Goal: Navigation & Orientation: Go to known website

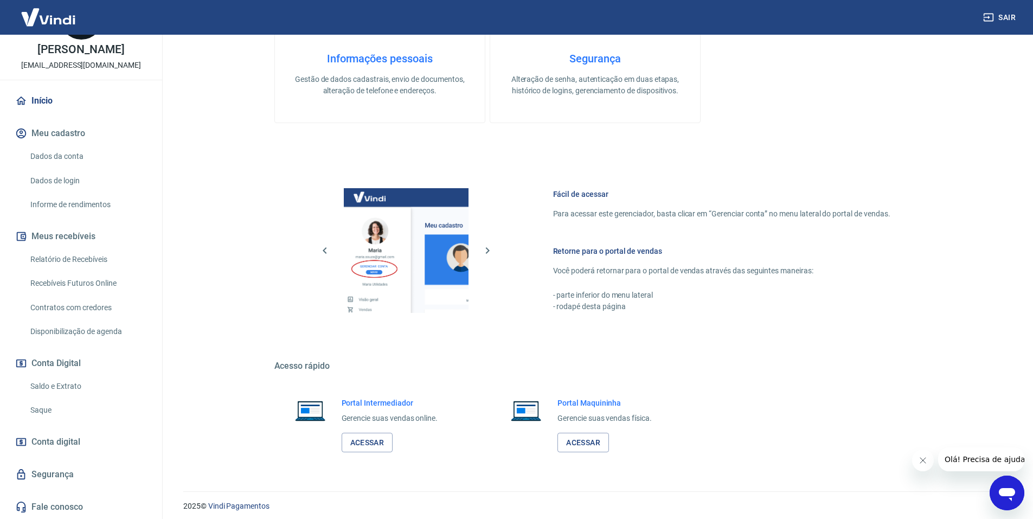
scroll to position [559, 0]
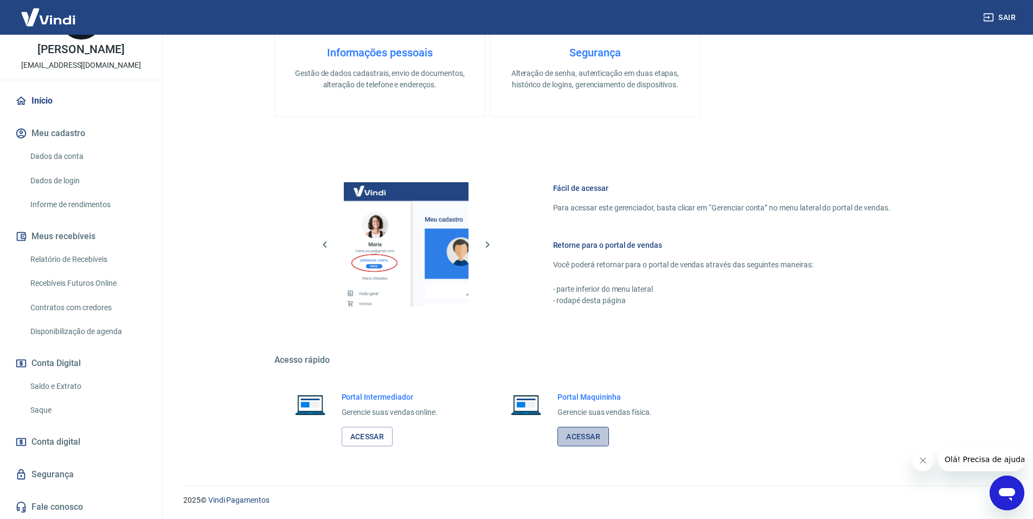
click at [607, 434] on link "Acessar" at bounding box center [584, 437] width 52 height 20
click at [379, 438] on link "Acessar" at bounding box center [368, 437] width 52 height 20
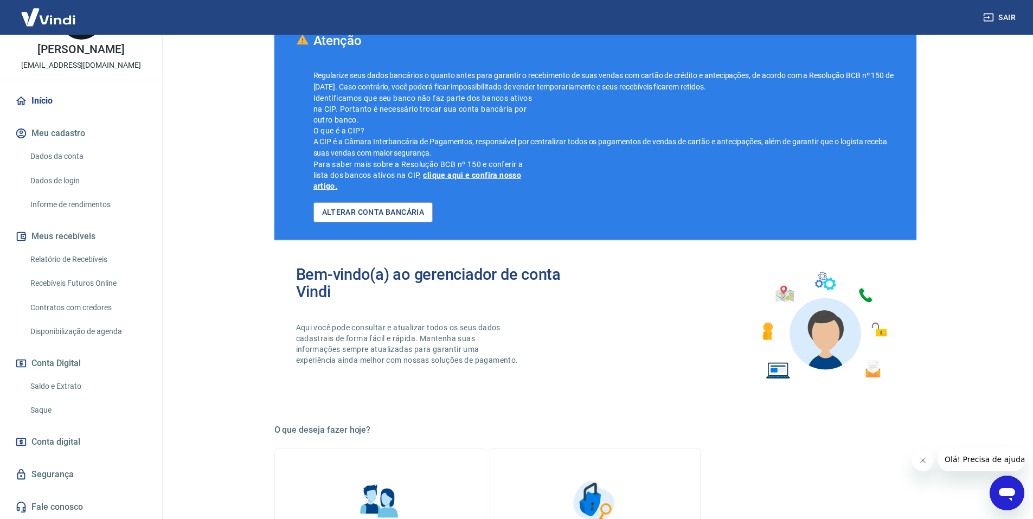
scroll to position [0, 0]
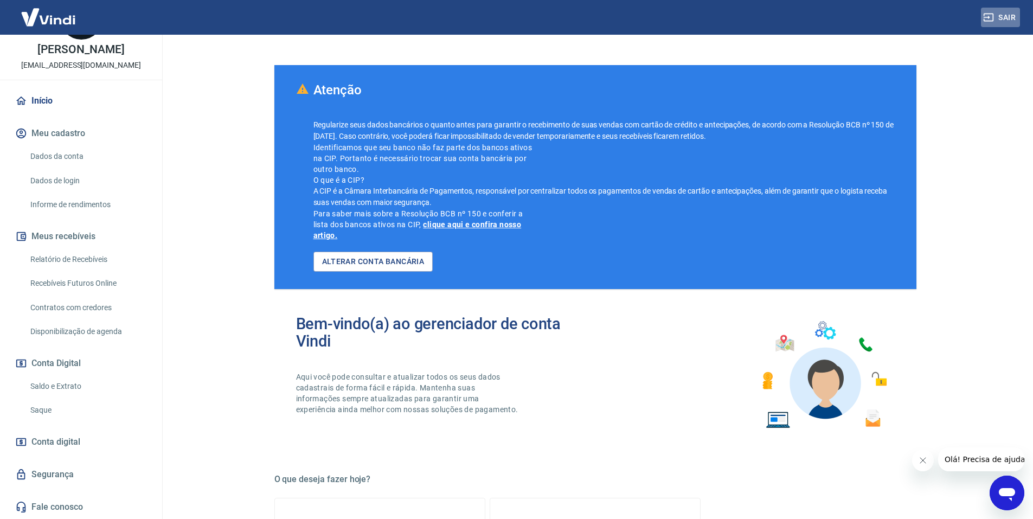
click at [1004, 10] on button "Sair" at bounding box center [1000, 18] width 39 height 20
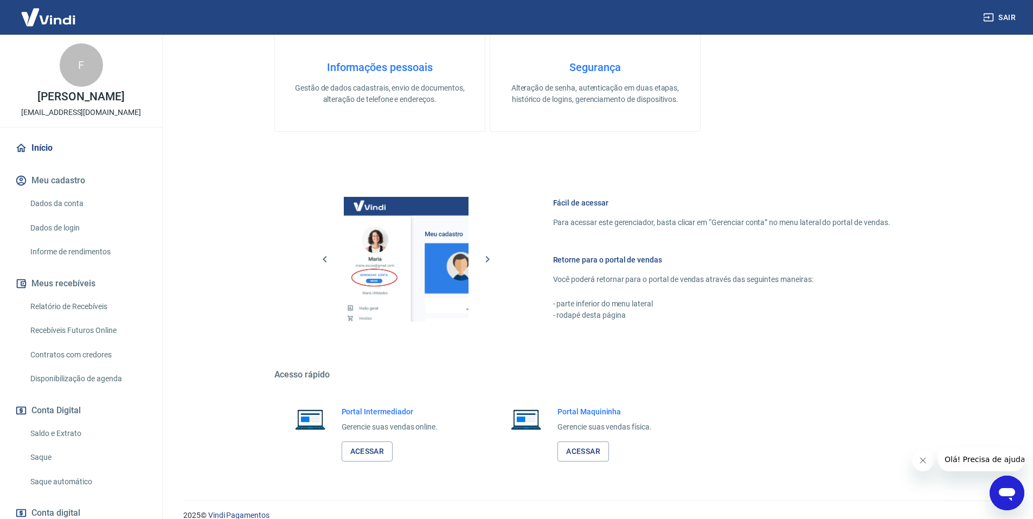
scroll to position [326, 0]
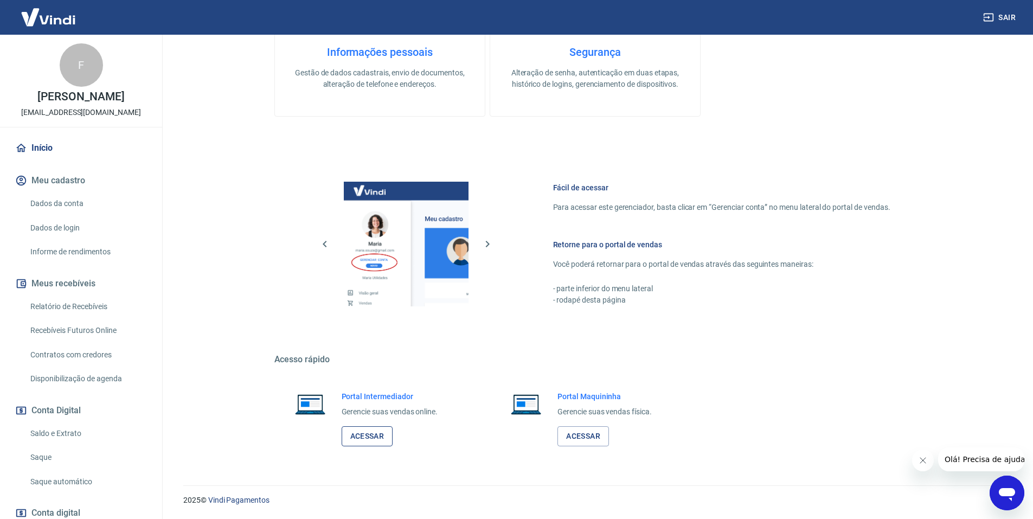
click at [368, 438] on link "Acessar" at bounding box center [368, 436] width 52 height 20
